Goal: Check status: Check status

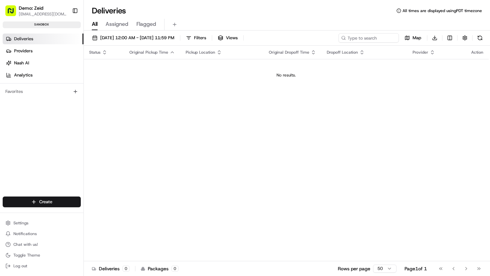
click at [325, 117] on div "Status Original Pickup Time Pickup Location Original Dropoff Time Dropoff Locat…" at bounding box center [286, 153] width 405 height 215
click at [27, 10] on span "Demo: Zeid" at bounding box center [31, 8] width 24 height 7
click at [28, 18] on button "Demo: Zeid zeid@usenash.com" at bounding box center [36, 11] width 67 height 16
click at [34, 22] on div "sandbox" at bounding box center [42, 24] width 78 height 7
click at [37, 25] on div "sandbox" at bounding box center [42, 24] width 78 height 7
